Goal: Use online tool/utility: Utilize a website feature to perform a specific function

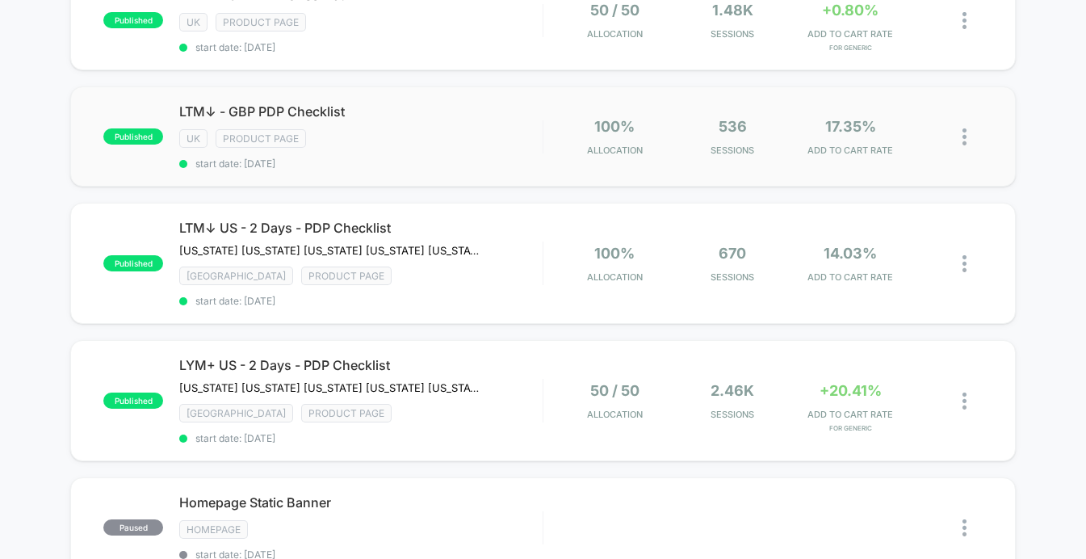
scroll to position [296, 0]
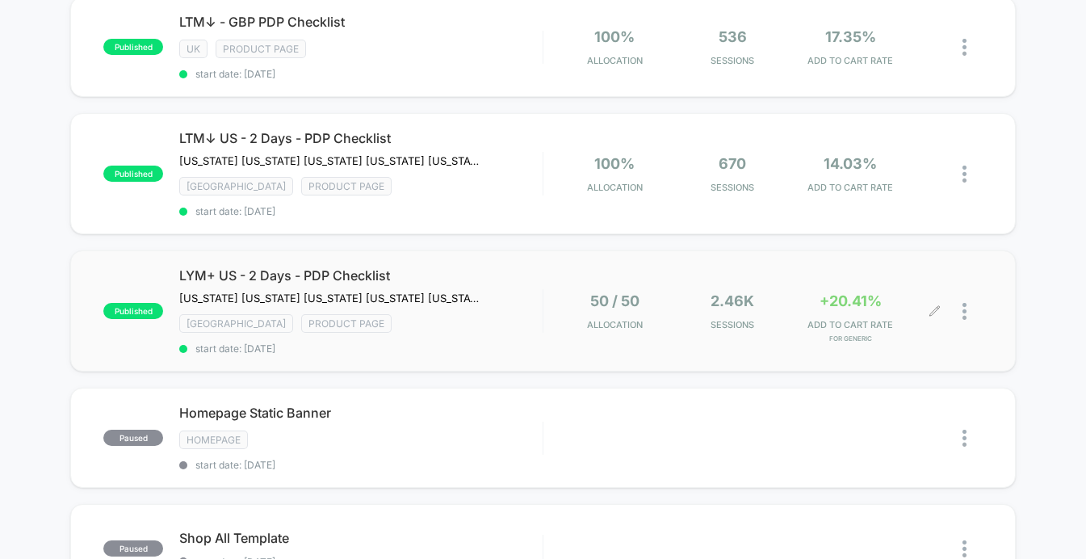
click at [936, 313] on div at bounding box center [958, 311] width 47 height 38
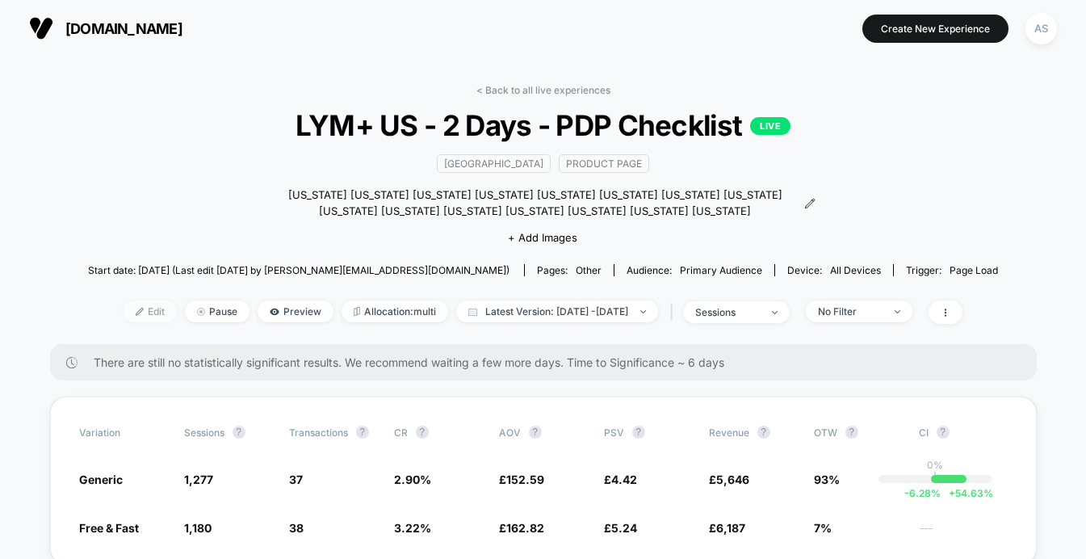
click at [124, 314] on span "Edit" at bounding box center [150, 311] width 53 height 22
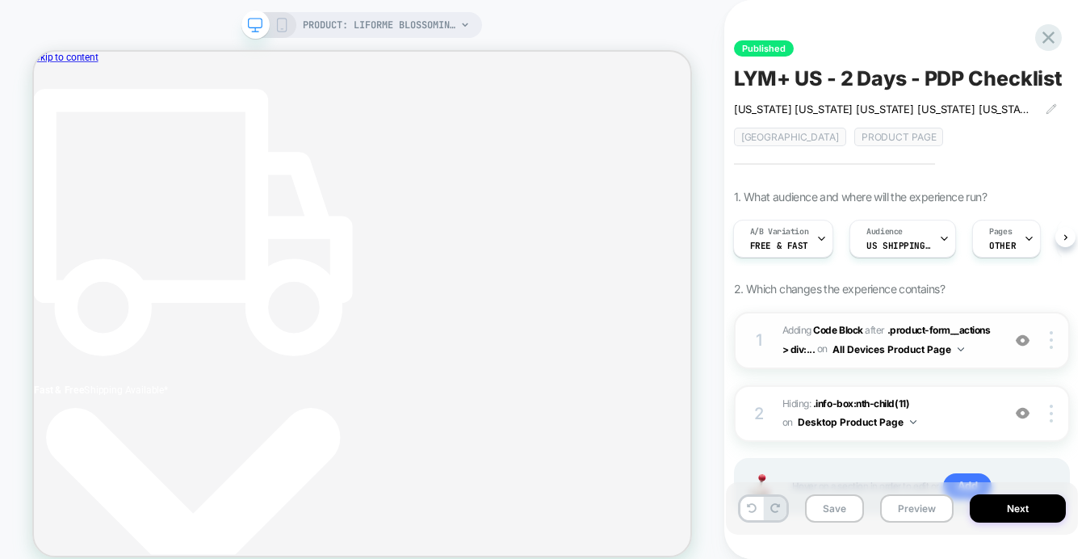
scroll to position [0, 8]
click at [1051, 329] on div "1 Adding Code Block AFTER .product-form__actions > div:... .product-form__actio…" at bounding box center [902, 340] width 336 height 57
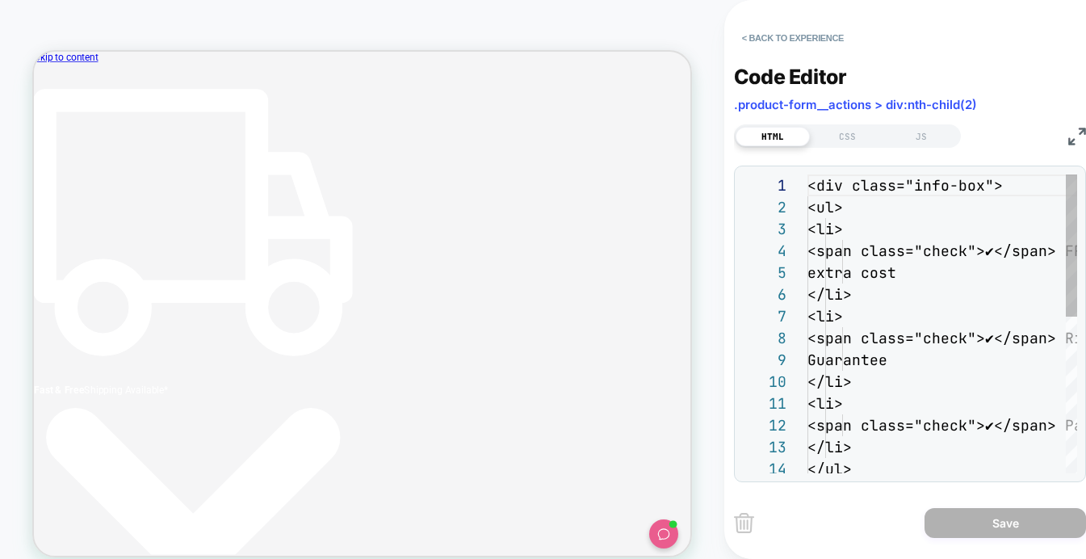
scroll to position [218, 0]
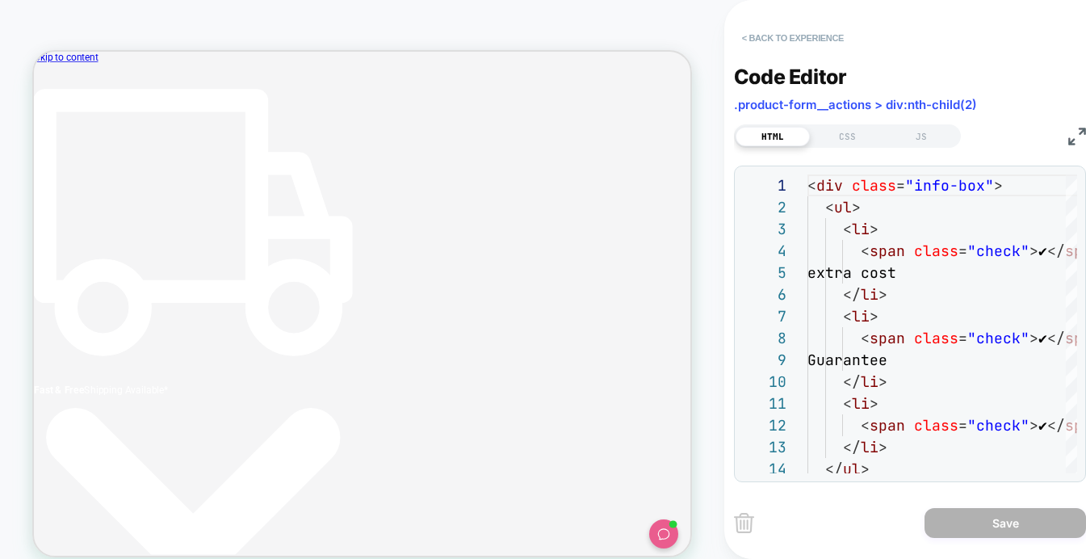
click at [775, 31] on button "< Back to experience" at bounding box center [793, 38] width 118 height 26
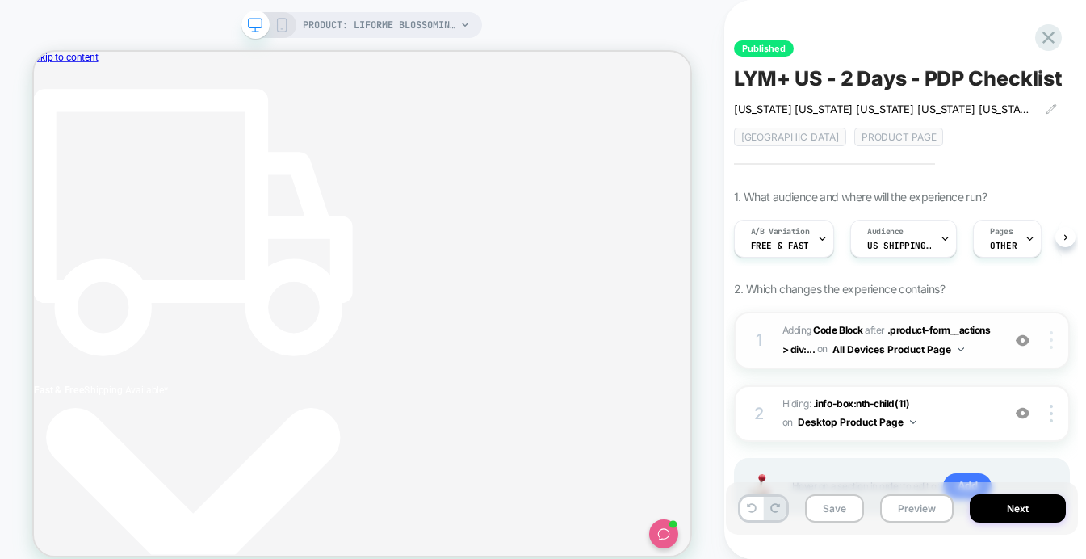
scroll to position [0, 1]
click at [1053, 340] on div at bounding box center [1053, 340] width 31 height 18
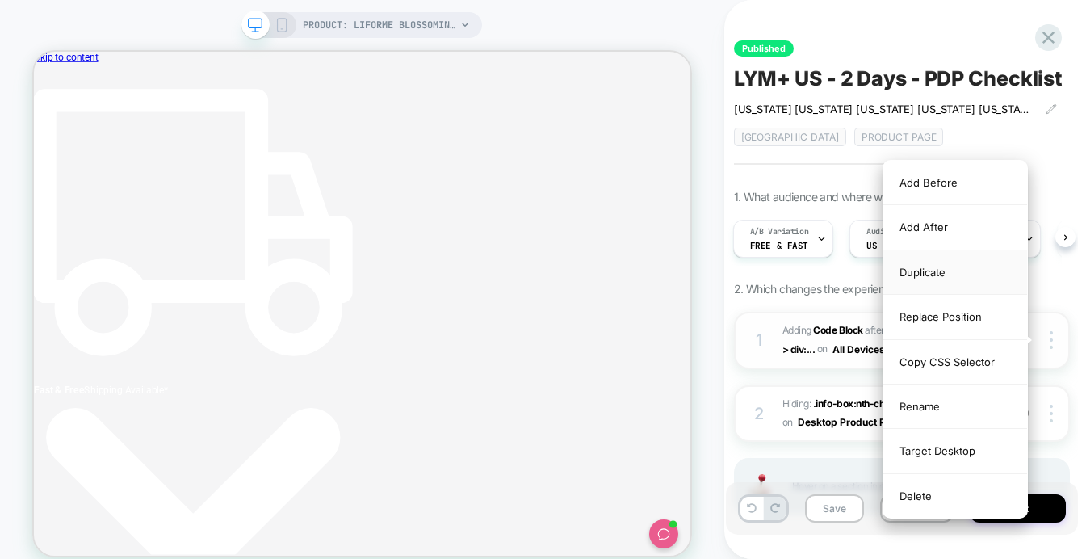
scroll to position [0, 405]
click at [926, 322] on div "Replace Position" at bounding box center [955, 317] width 144 height 44
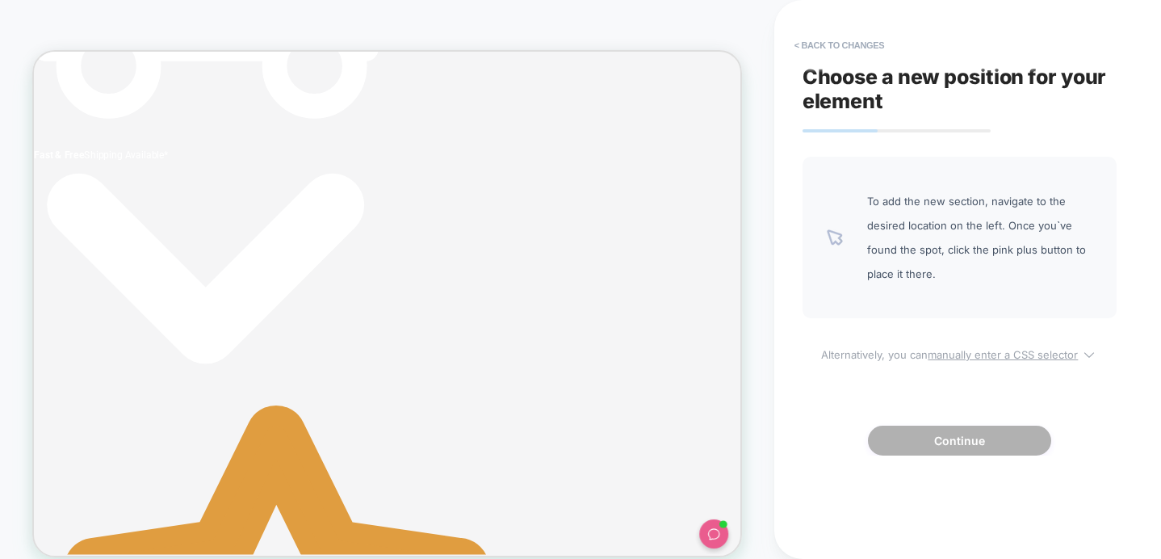
scroll to position [0, 438]
click at [948, 352] on u "manually enter a CSS selector" at bounding box center [1003, 354] width 150 height 13
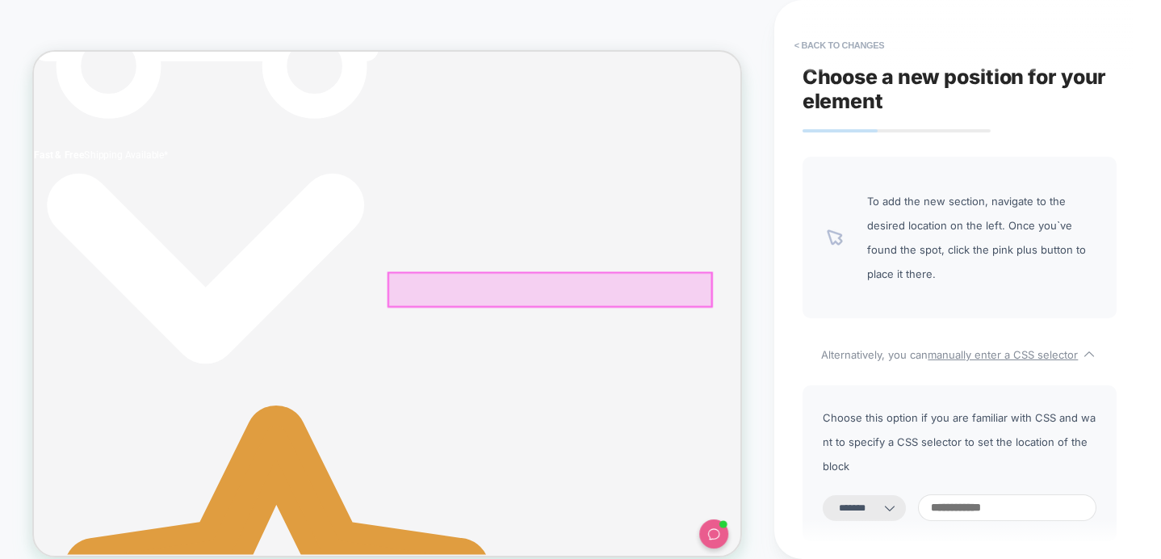
scroll to position [0, 0]
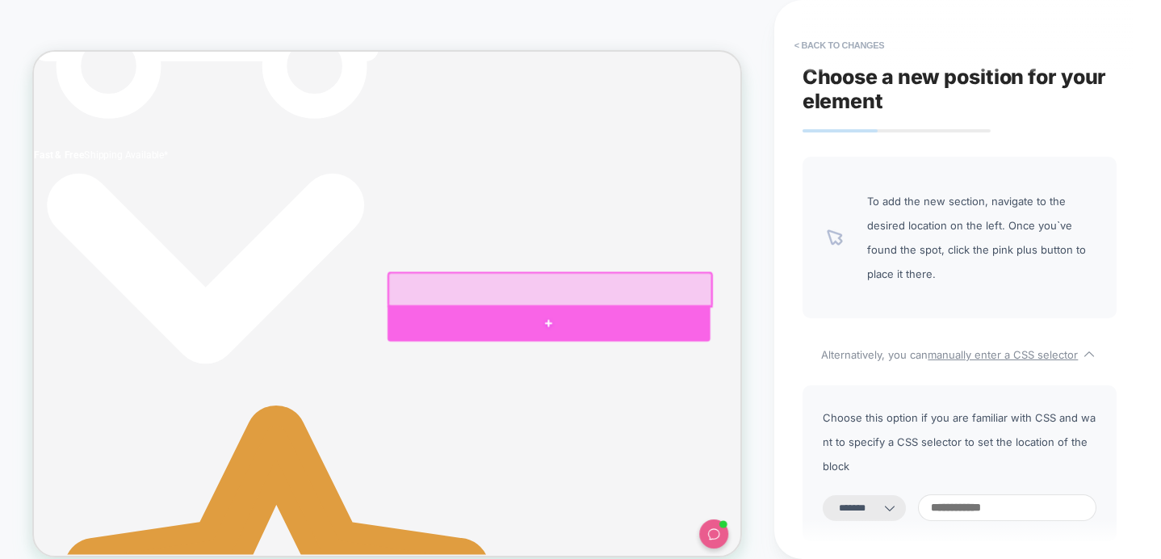
click at [610, 416] on div at bounding box center [720, 413] width 431 height 48
select select "*********"
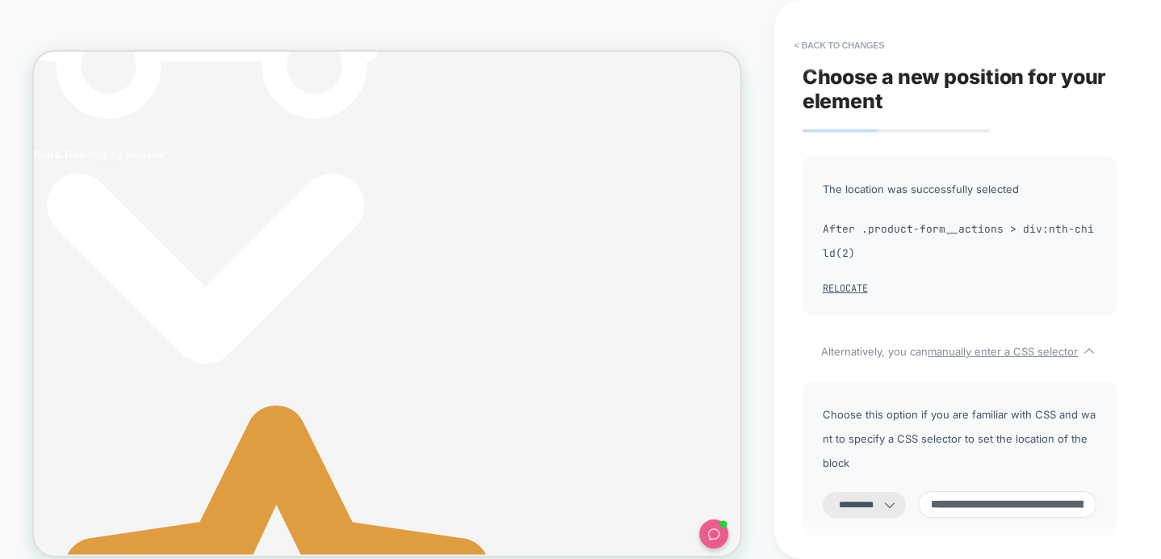
drag, startPoint x: 998, startPoint y: 230, endPoint x: 855, endPoint y: 233, distance: 142.9
click at [855, 233] on span "After .product-form__actions > div:nth-child(2)" at bounding box center [960, 241] width 274 height 48
drag, startPoint x: 863, startPoint y: 227, endPoint x: 997, endPoint y: 228, distance: 134.0
click at [997, 228] on span "After .product-form__actions > div:nth-child(2)" at bounding box center [960, 241] width 274 height 48
copy span "form__actions"
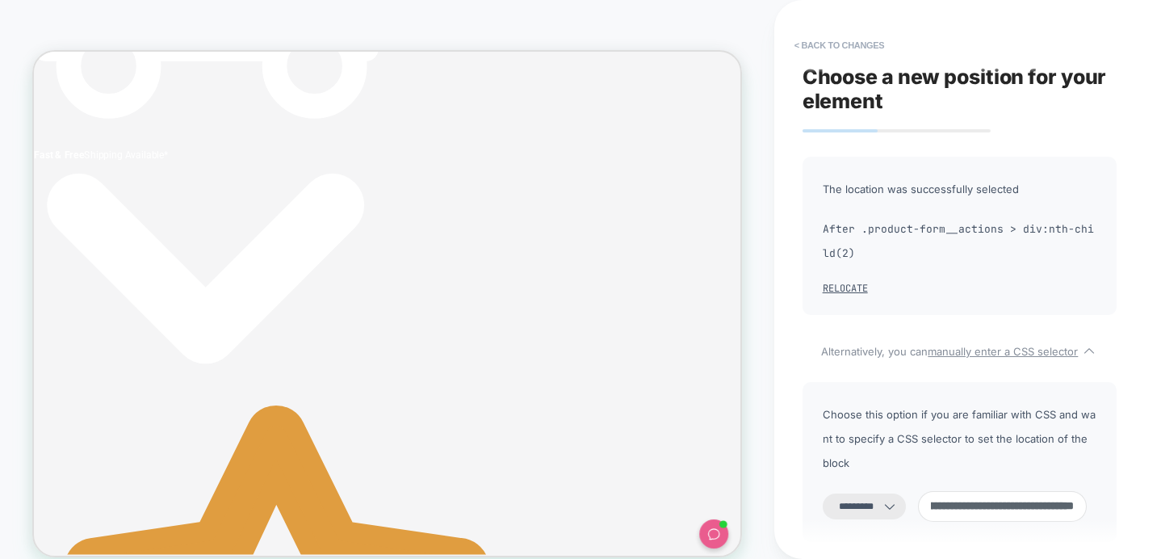
drag, startPoint x: 1057, startPoint y: 484, endPoint x: 1121, endPoint y: 484, distance: 63.8
click at [1085, 484] on div "**********" at bounding box center [959, 279] width 330 height 526
click at [1032, 491] on input at bounding box center [1002, 506] width 169 height 31
drag, startPoint x: 966, startPoint y: 481, endPoint x: 1140, endPoint y: 481, distance: 173.6
click at [1085, 481] on div "**********" at bounding box center [967, 279] width 387 height 559
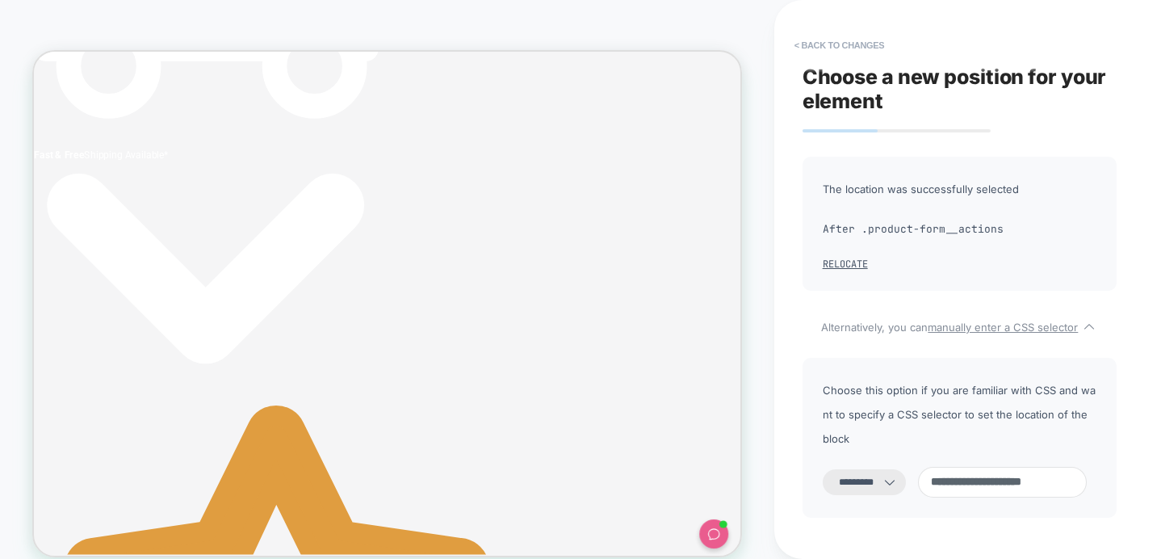
type input "**********"
click at [895, 421] on span "Choose this option if you are familiar with CSS and want to specify a CSS selec…" at bounding box center [960, 414] width 274 height 73
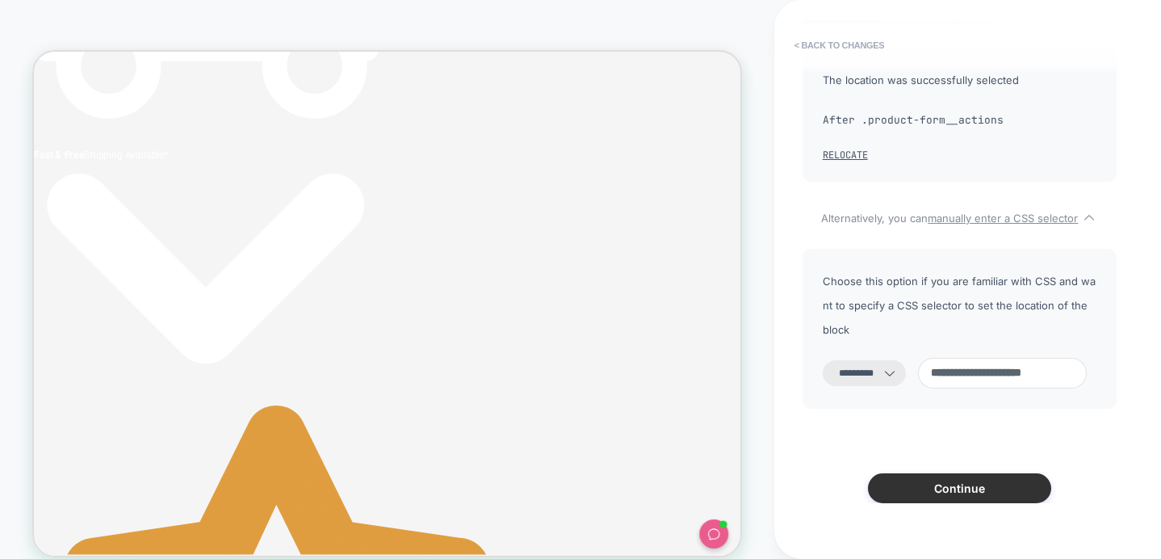
click at [954, 473] on button "Continue" at bounding box center [959, 488] width 183 height 30
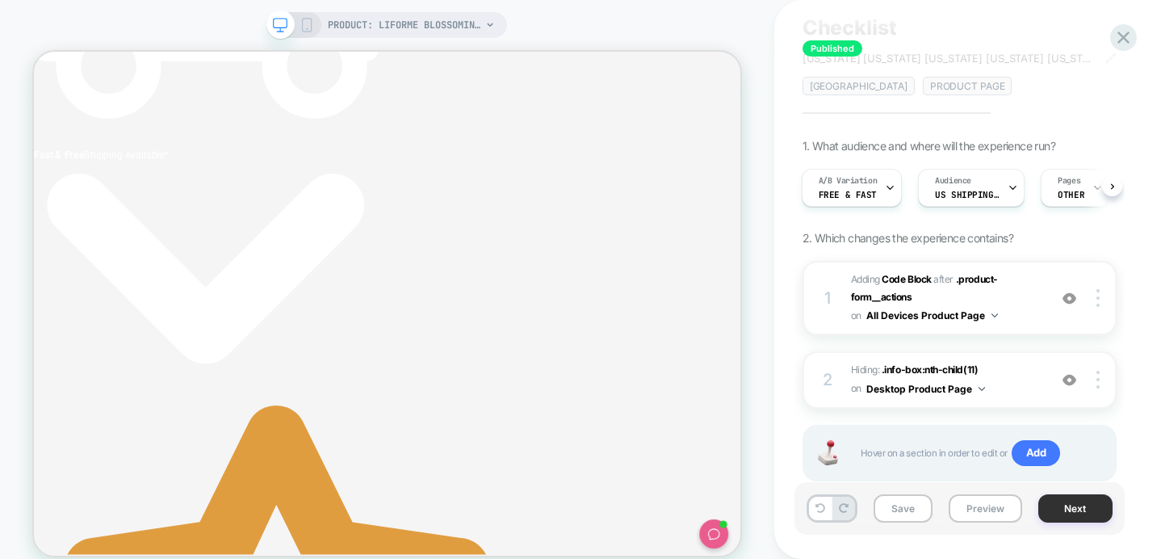
click at [1063, 511] on button "Next" at bounding box center [1075, 508] width 74 height 28
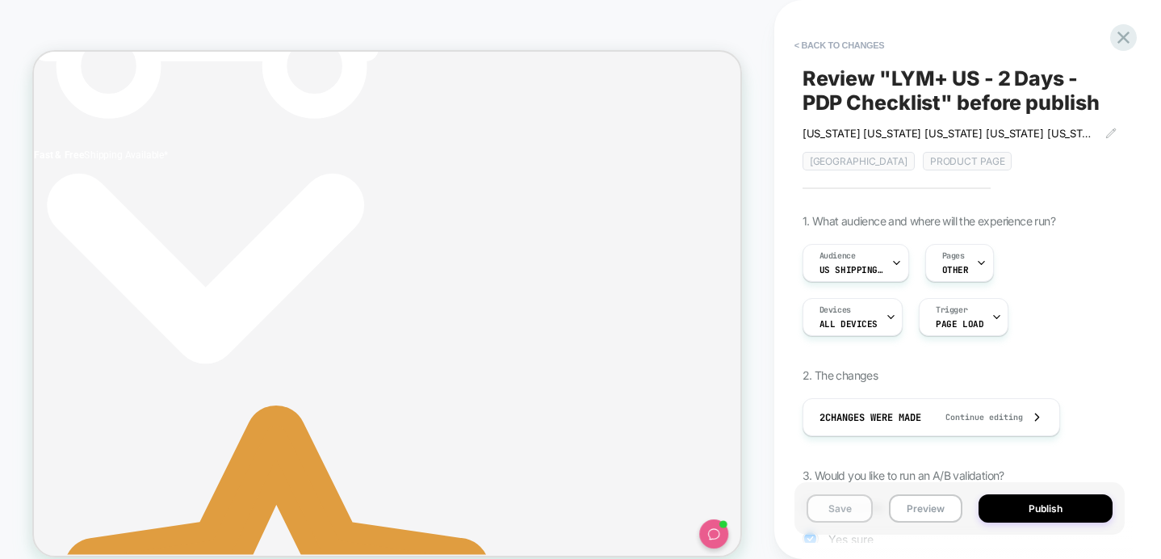
click at [845, 509] on button "Save" at bounding box center [840, 508] width 67 height 28
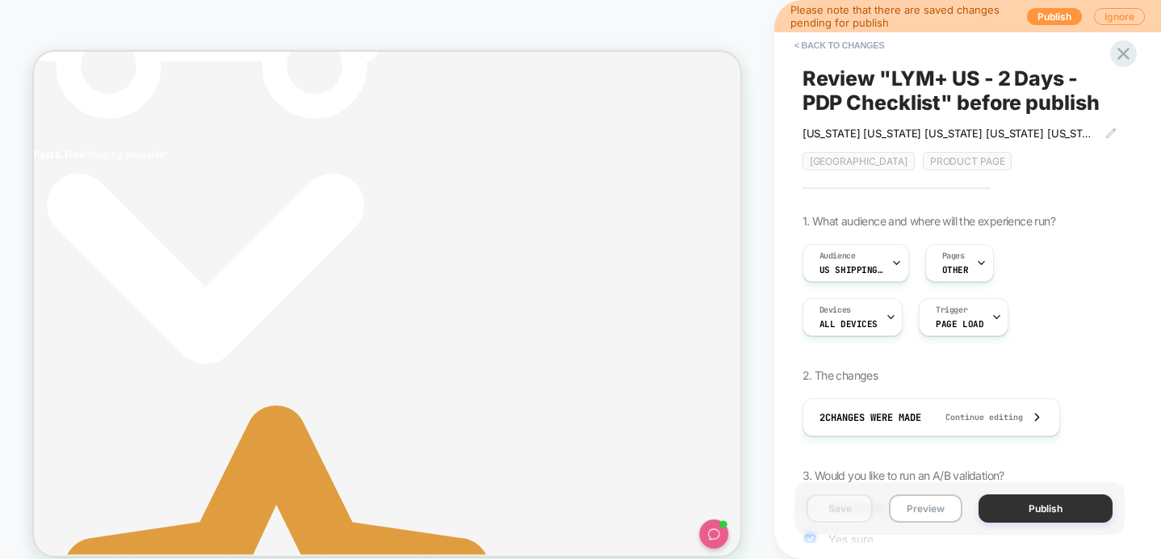
click at [1055, 518] on button "Publish" at bounding box center [1046, 508] width 134 height 28
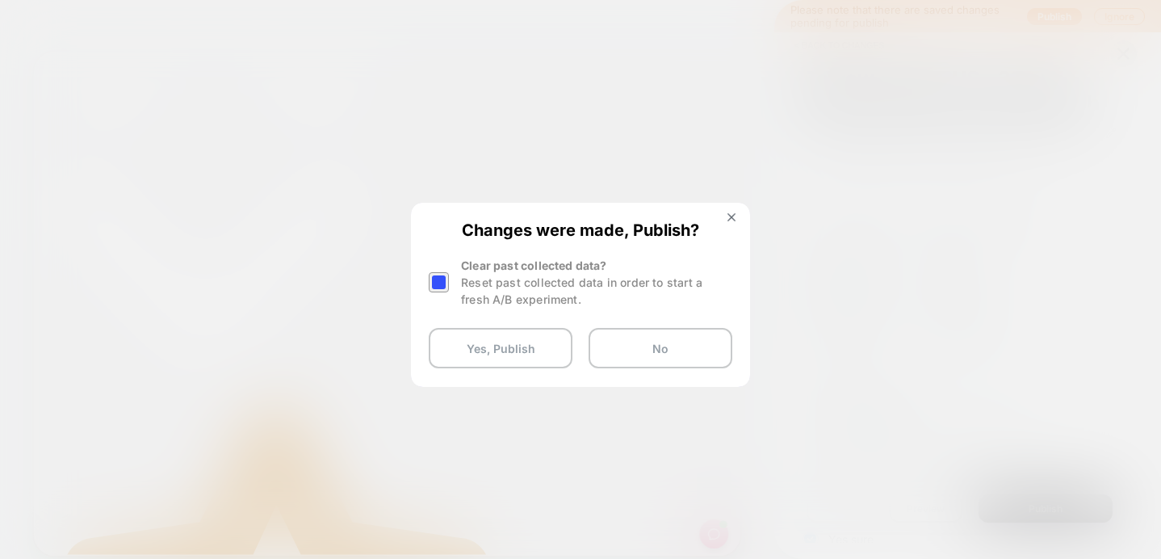
click at [448, 281] on div at bounding box center [439, 282] width 20 height 20
click at [462, 361] on button "Yes, Publish" at bounding box center [501, 348] width 144 height 40
